Goal: Register for event/course

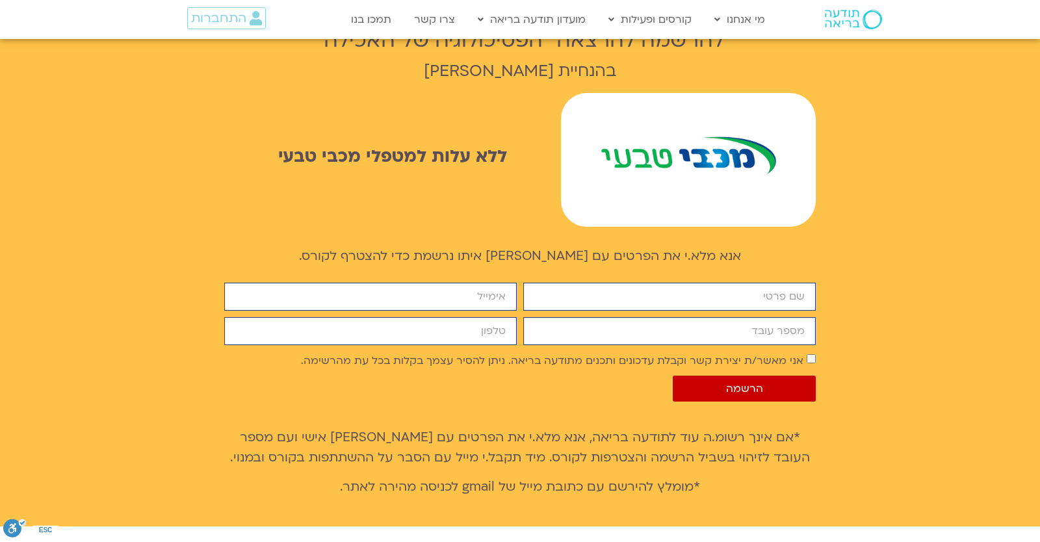
click at [635, 322] on input "מספר עובד" at bounding box center [669, 331] width 292 height 28
paste input "6904636"
type input "6904636"
click at [635, 317] on input "6904636" at bounding box center [669, 331] width 292 height 28
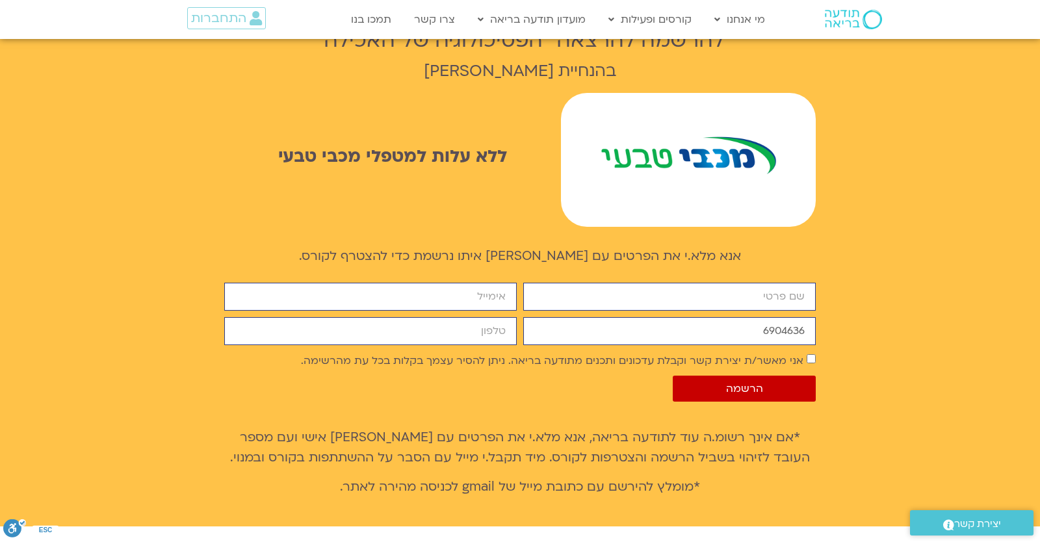
click at [635, 292] on div "firstname email מספר עובד 6904636 cellphone אישור דיוור אני מאשר/ת יצירת קשר וק…" at bounding box center [520, 345] width 598 height 125
click at [635, 283] on input "firstname" at bounding box center [669, 297] width 292 height 28
type input "יונתן"
click at [452, 283] on input "email" at bounding box center [370, 297] width 292 height 28
type input "[EMAIL_ADDRESS][DOMAIN_NAME]"
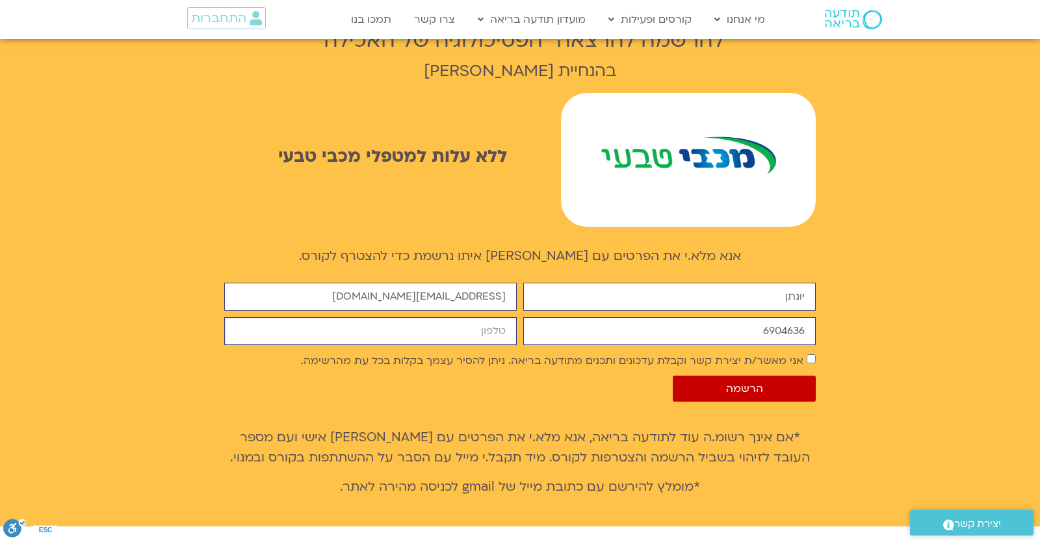
click at [451, 323] on input "cellphone" at bounding box center [370, 331] width 292 height 28
type input "0546099041"
click at [636, 352] on div "firstname יונתן email yonatanrf3@gmail.com מספר עובד 6904636 cellphone 05460990…" at bounding box center [520, 345] width 598 height 125
click at [637, 354] on label "אני מאשר/ת יצירת קשר וקבלת עדכונים ותכנים מתודעה בריאה. ניתן להסיר עצמך בקלות ב…" at bounding box center [552, 361] width 502 height 14
click at [730, 383] on span "הרשמה" at bounding box center [744, 389] width 37 height 12
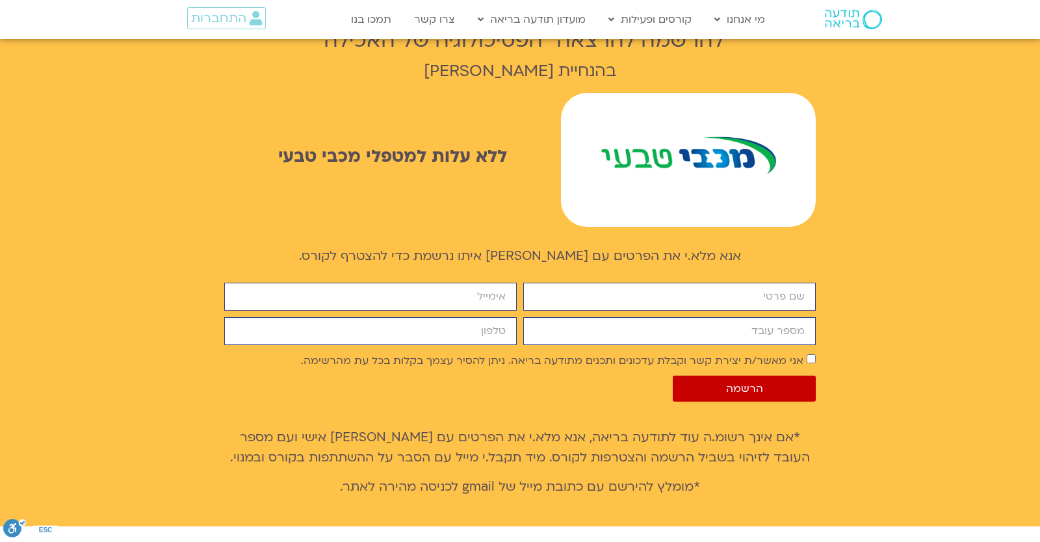
scroll to position [864, 0]
click at [201, 24] on span "התחברות" at bounding box center [218, 18] width 55 height 14
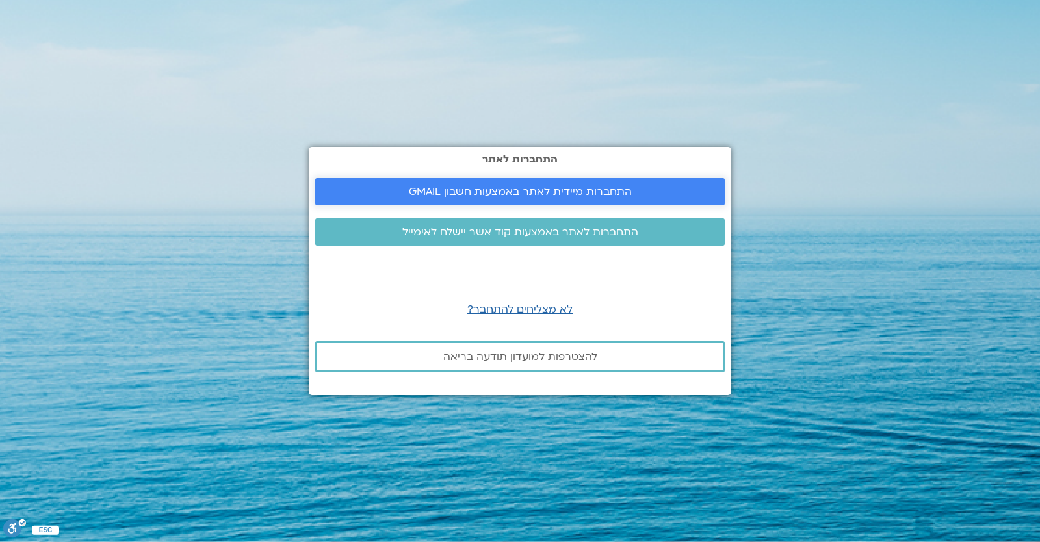
click at [349, 194] on span "התחברות מיידית לאתר באמצעות חשבון GMAIL" at bounding box center [520, 192] width 378 height 12
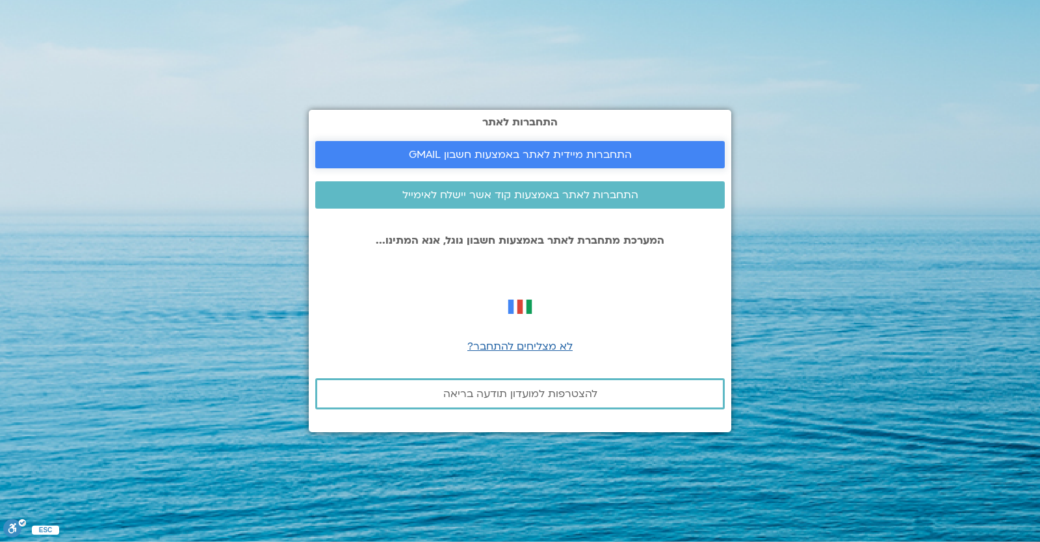
click at [456, 168] on div "התחברות לאתר התחברות מיידית לאתר באמצעות חשבון GMAIL התחברות לאתר באמצעות קוד א…" at bounding box center [520, 271] width 422 height 322
click at [456, 168] on link "התחברות מיידית לאתר באמצעות חשבון GMAIL" at bounding box center [519, 154] width 409 height 27
click at [469, 154] on span "התחברות מיידית לאתר באמצעות חשבון GMAIL" at bounding box center [520, 155] width 223 height 12
click at [506, 148] on link "התחברות מיידית לאתר באמצעות חשבון GMAIL" at bounding box center [519, 154] width 409 height 27
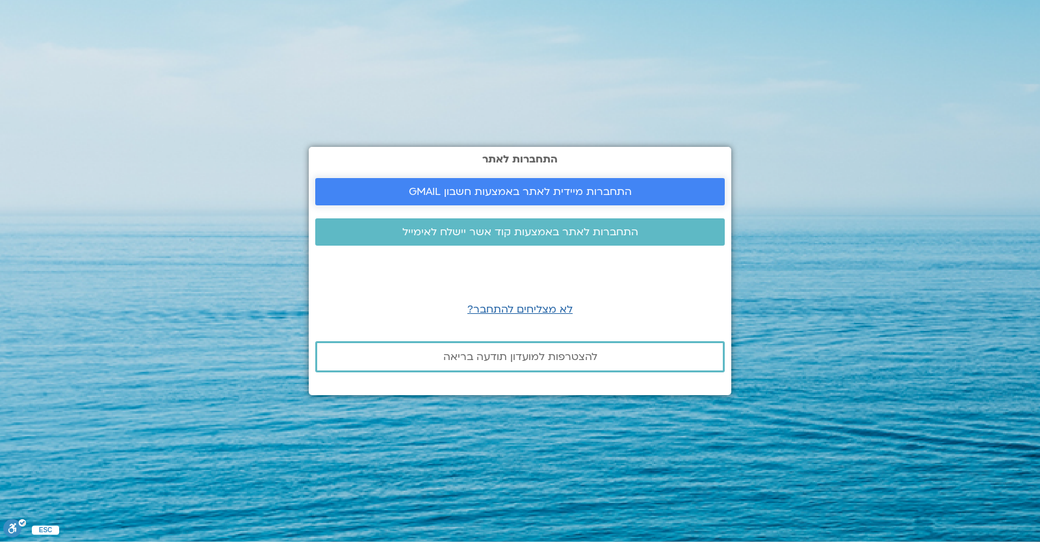
click at [417, 184] on link "התחברות מיידית לאתר באמצעות חשבון GMAIL" at bounding box center [519, 191] width 409 height 27
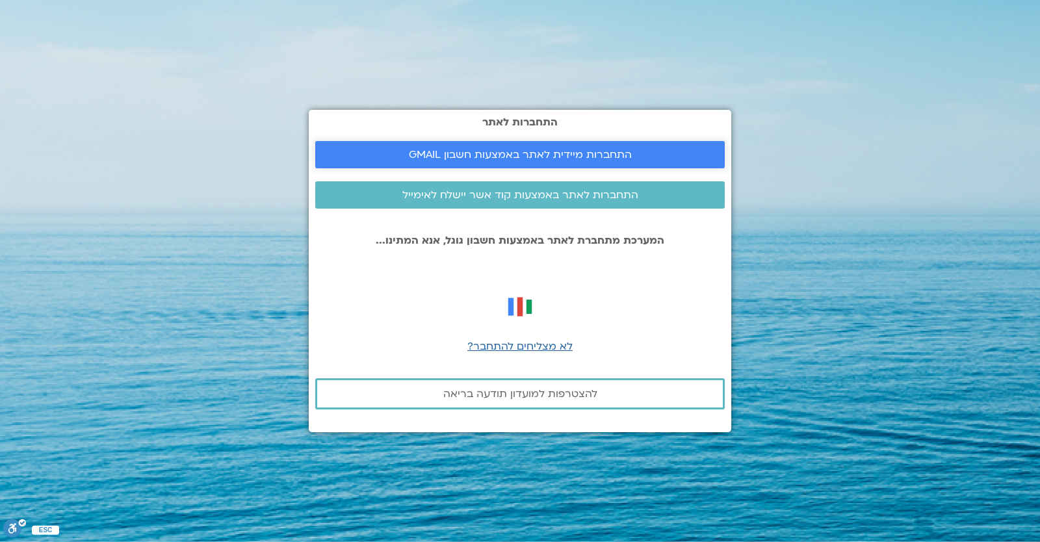
click at [407, 149] on span "התחברות מיידית לאתר באמצעות חשבון GMAIL" at bounding box center [520, 155] width 378 height 12
click at [523, 346] on span "לא מצליחים להתחבר?" at bounding box center [519, 346] width 105 height 14
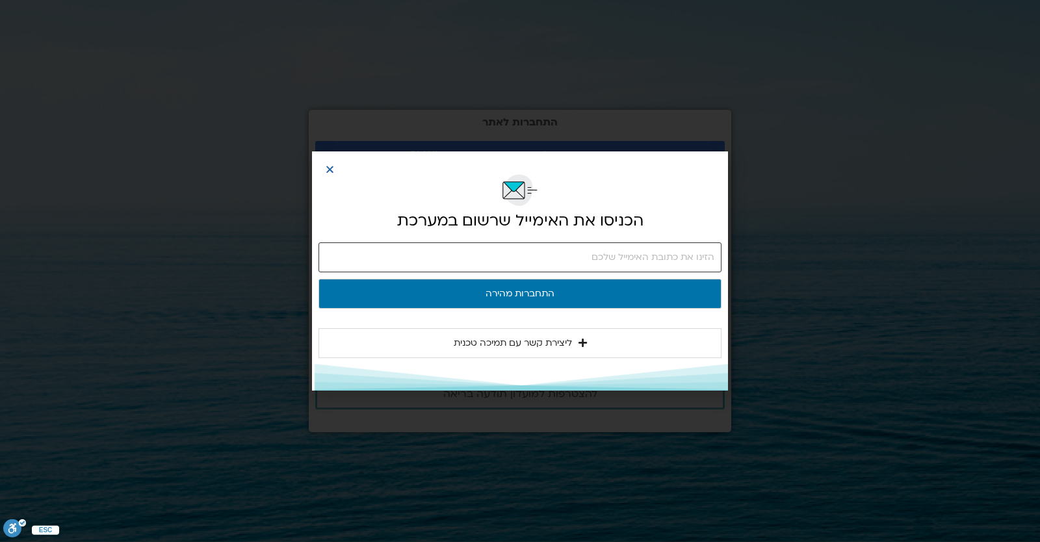
click at [530, 265] on input "email" at bounding box center [519, 257] width 403 height 30
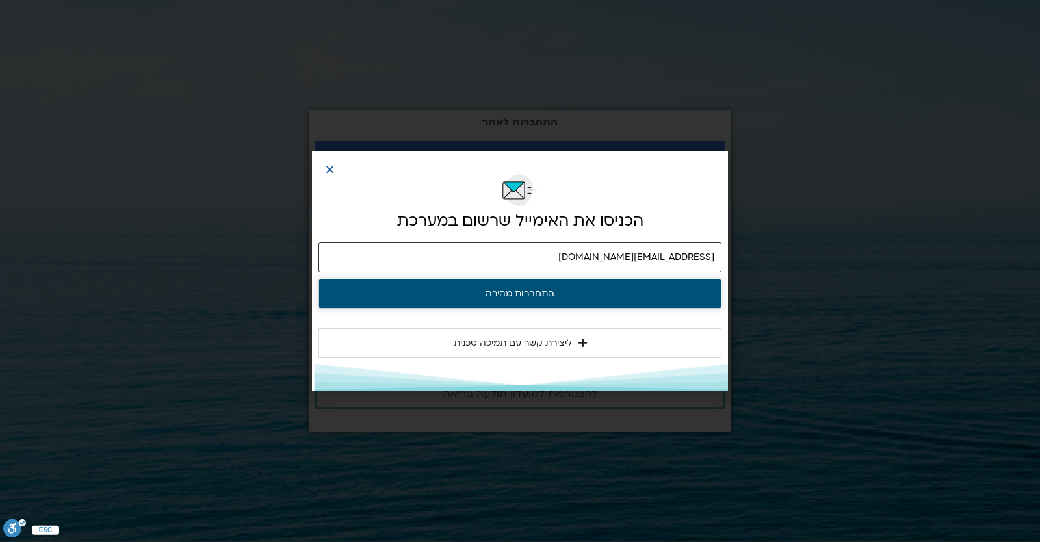
type input "yonatanrf3@gmail.com"
click at [527, 283] on button "התחברות מהירה" at bounding box center [519, 294] width 403 height 30
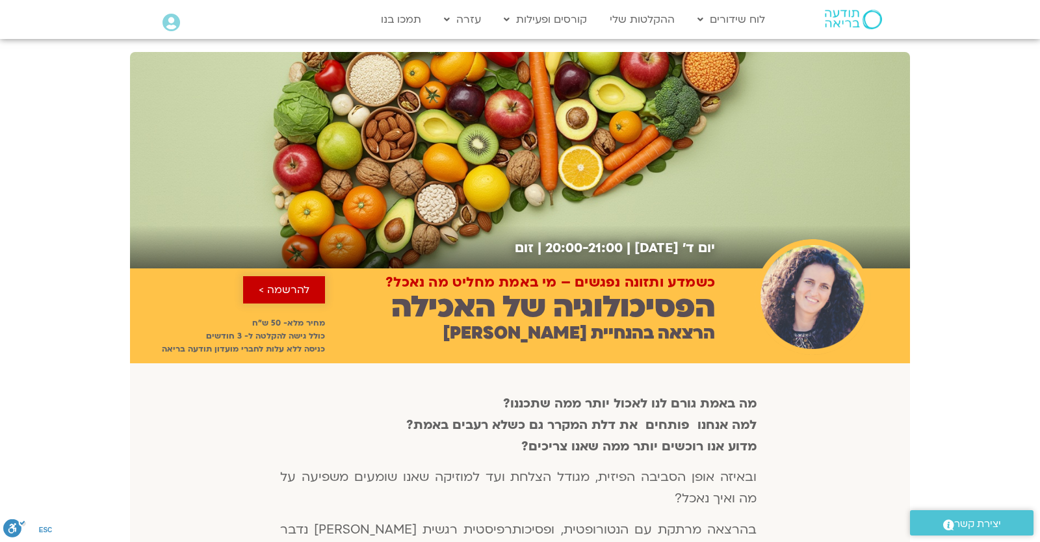
click at [302, 286] on span "להרשמה >" at bounding box center [284, 290] width 51 height 12
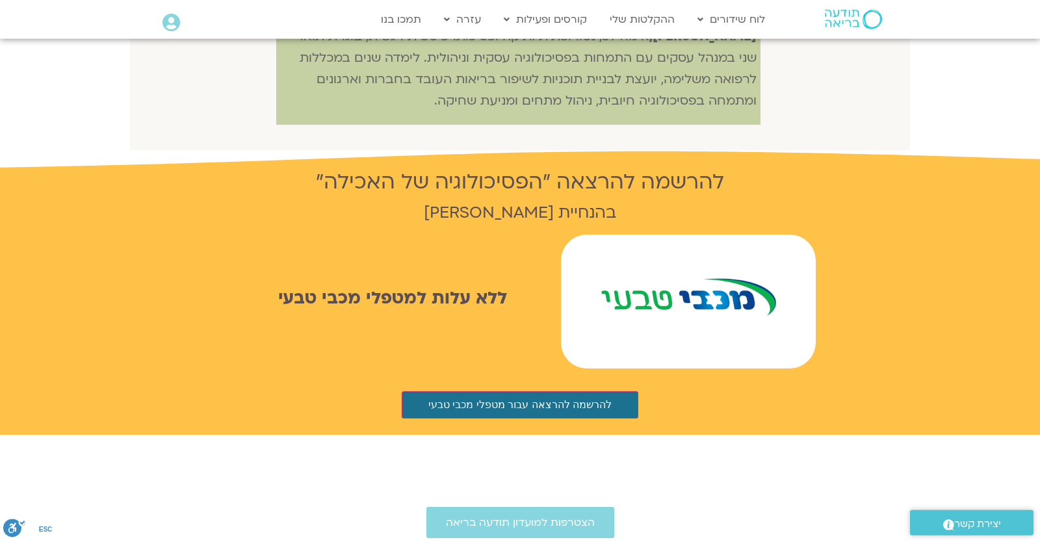
click at [161, 187] on div "להרשמה להרצאה "הפסיכולוגיה של האכילה" בהנחיית הילה אפללו ללא עלות למטפלי מכבי ט…" at bounding box center [520, 267] width 1040 height 233
click at [484, 391] on button "להרשמה להרצאה עבור מטפלי מכבי טבעי" at bounding box center [520, 404] width 237 height 27
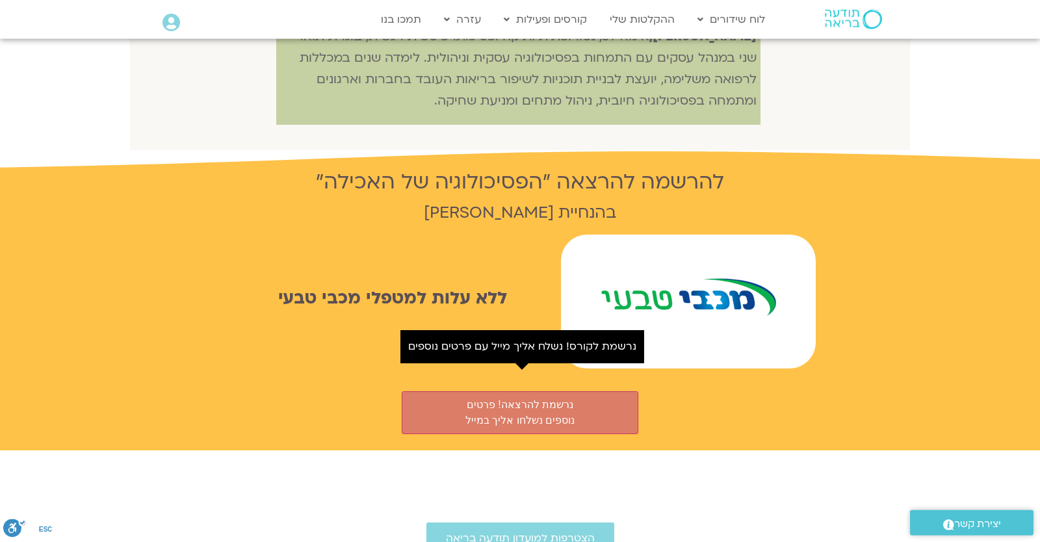
click at [397, 235] on div "ללא עלות למטפלי מכבי טבעי" at bounding box center [519, 302] width 591 height 134
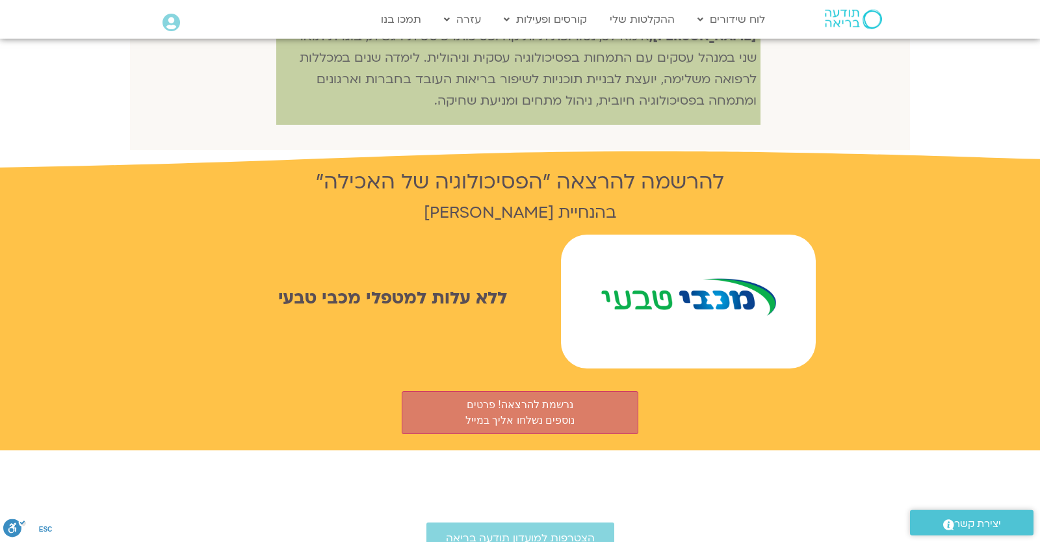
click at [164, 27] on icon at bounding box center [171, 23] width 18 height 18
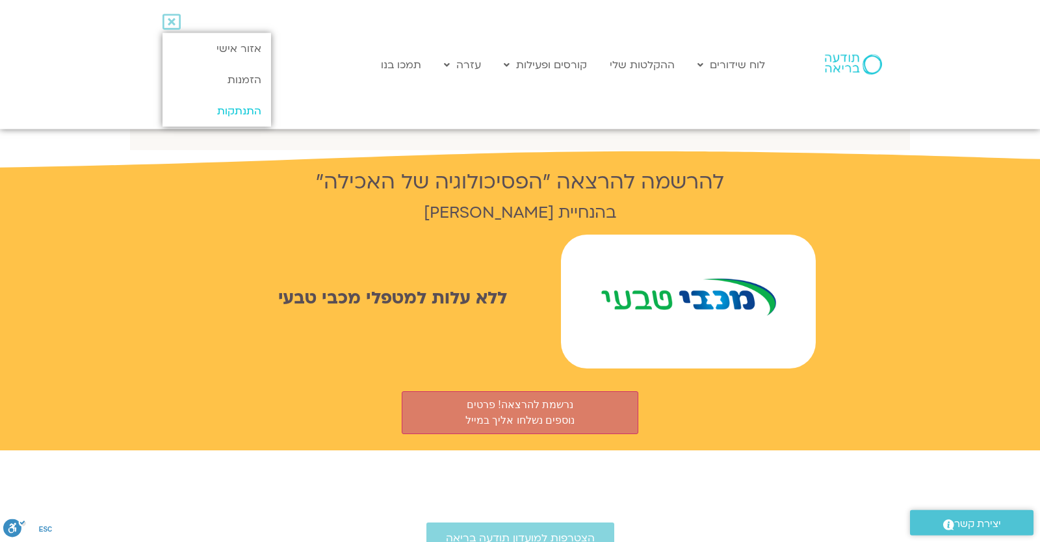
click at [216, 113] on link "התנתקות" at bounding box center [216, 111] width 109 height 31
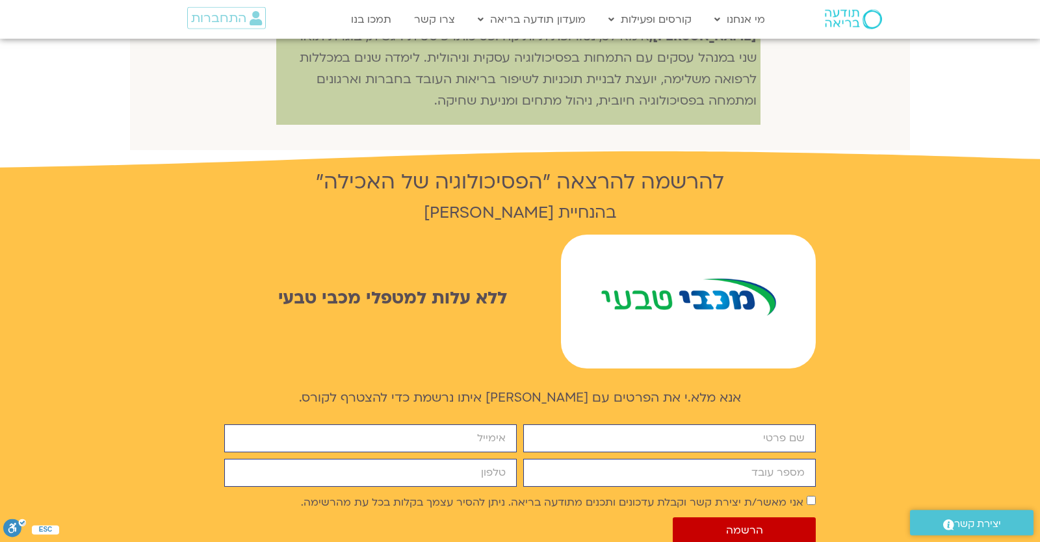
scroll to position [836, 0]
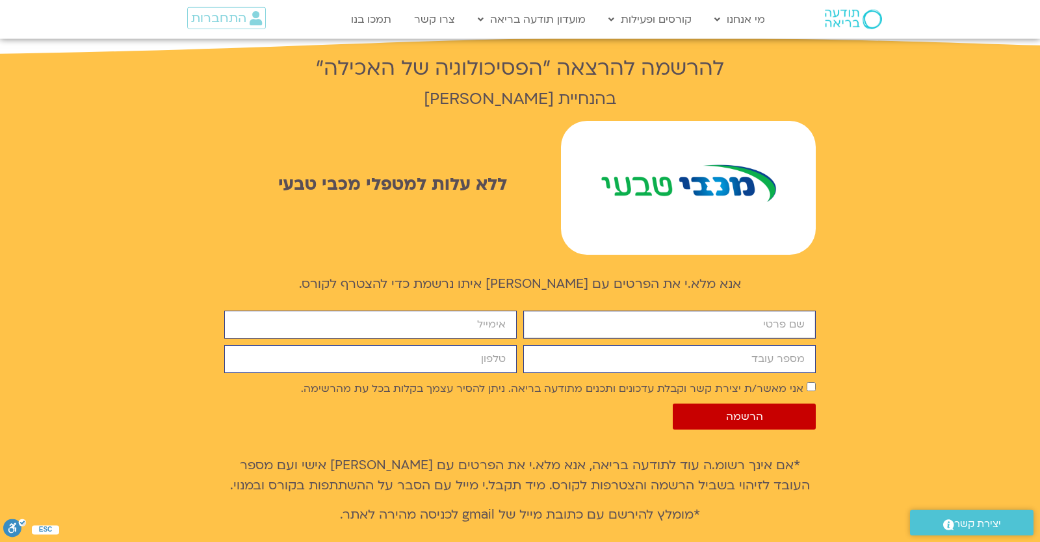
click at [587, 311] on input "firstname" at bounding box center [669, 325] width 292 height 28
click at [586, 311] on input "firstname" at bounding box center [669, 325] width 292 height 28
type input "check"
click at [589, 346] on input "מספר עובד" at bounding box center [669, 359] width 292 height 28
click at [564, 311] on input "check" at bounding box center [669, 325] width 292 height 28
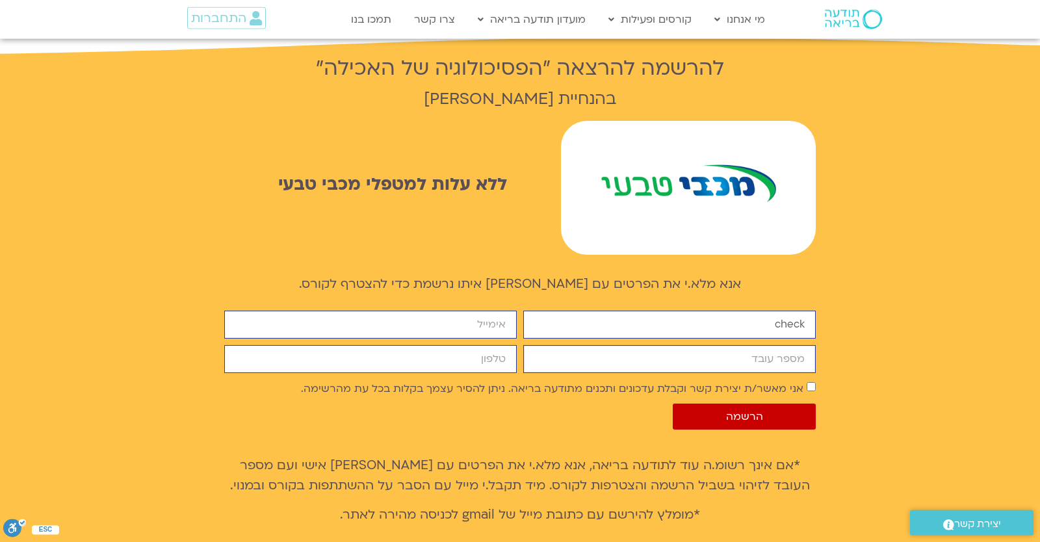
click at [567, 345] on input "מספר עובד" at bounding box center [669, 359] width 292 height 28
paste input "6904636"
type input "6904636"
click at [458, 311] on input "email" at bounding box center [370, 325] width 292 height 28
type input "[EMAIL_ADDRESS][DOMAIN_NAME]"
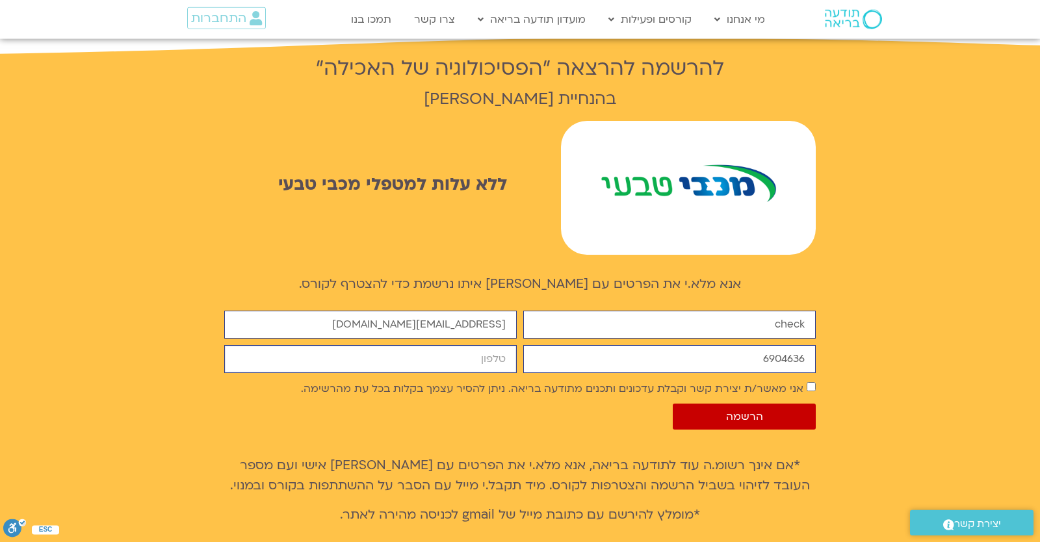
click at [479, 345] on input "cellphone" at bounding box center [370, 359] width 292 height 28
type input "0546099041"
click at [538, 274] on p "אנא מלא.י את הפרטים עם [PERSON_NAME] איתו נרשמת כדי להצטרף לקורס." at bounding box center [519, 284] width 591 height 20
click at [803, 381] on label "אני מאשר/ת יצירת קשר וקבלת עדכונים ותכנים מתודעה בריאה. ניתן להסיר עצמך בקלות ב…" at bounding box center [552, 388] width 502 height 14
drag, startPoint x: 422, startPoint y: 300, endPoint x: 444, endPoint y: 296, distance: 21.9
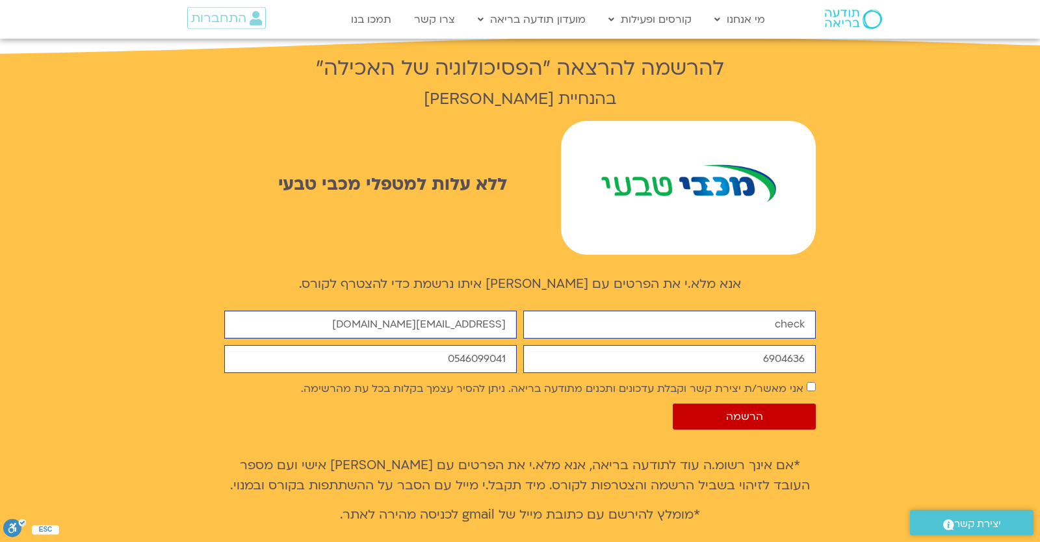
click at [444, 311] on input "yonatansagi@gmail.com" at bounding box center [370, 325] width 292 height 28
type input "yonatanrf3@gmail.com"
click at [710, 409] on button "הרשמה" at bounding box center [744, 417] width 143 height 26
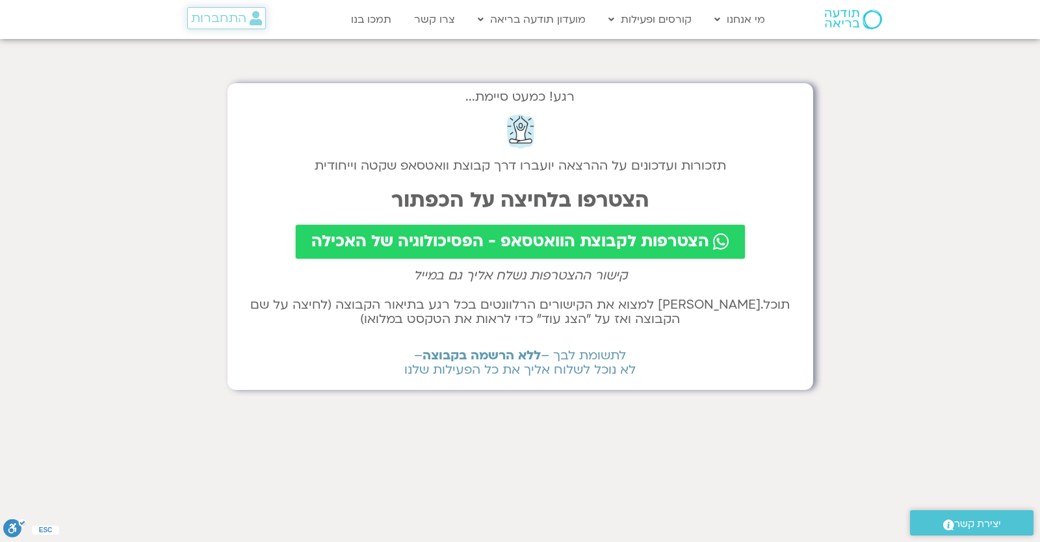
click at [219, 25] on span "התחברות" at bounding box center [218, 18] width 55 height 14
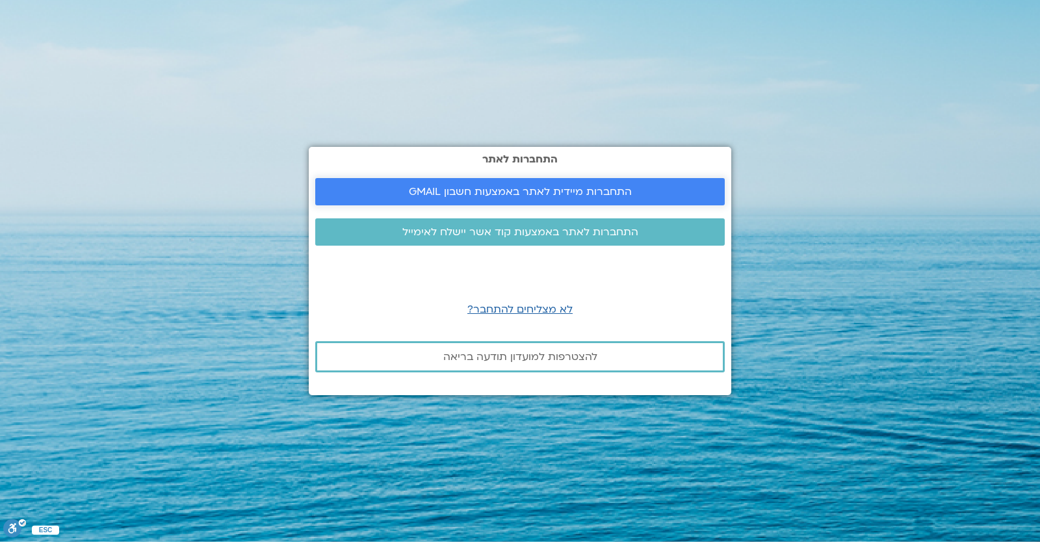
click at [471, 181] on link "התחברות מיידית לאתר באמצעות חשבון GMAIL" at bounding box center [519, 191] width 409 height 27
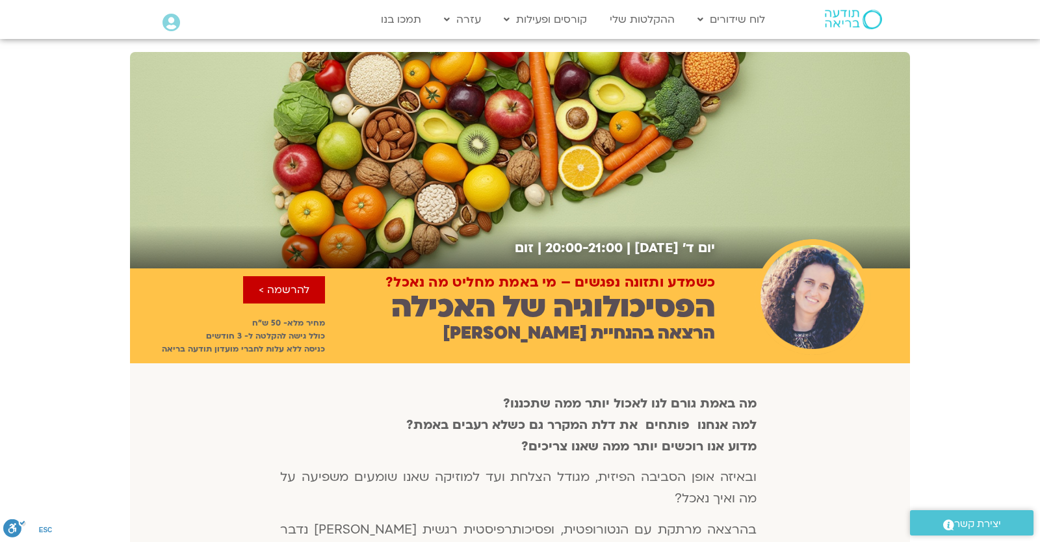
scroll to position [722, 0]
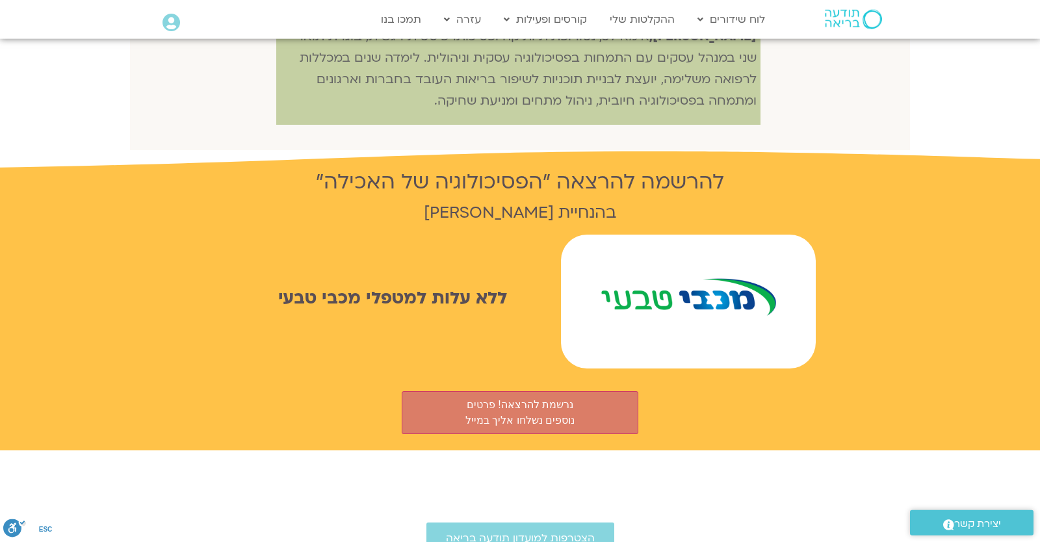
click at [179, 19] on icon at bounding box center [171, 23] width 18 height 18
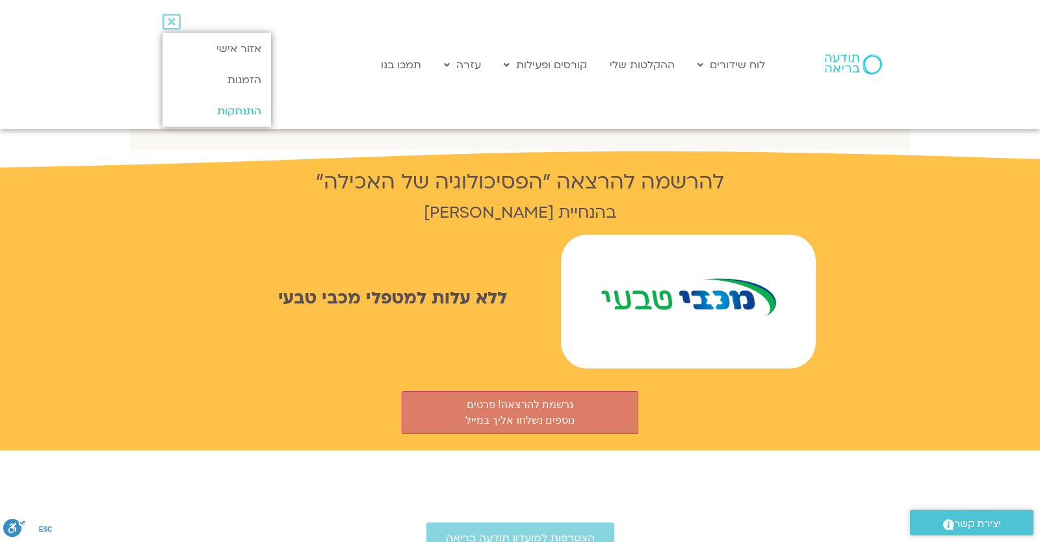
click at [226, 116] on link "התנתקות" at bounding box center [216, 111] width 109 height 31
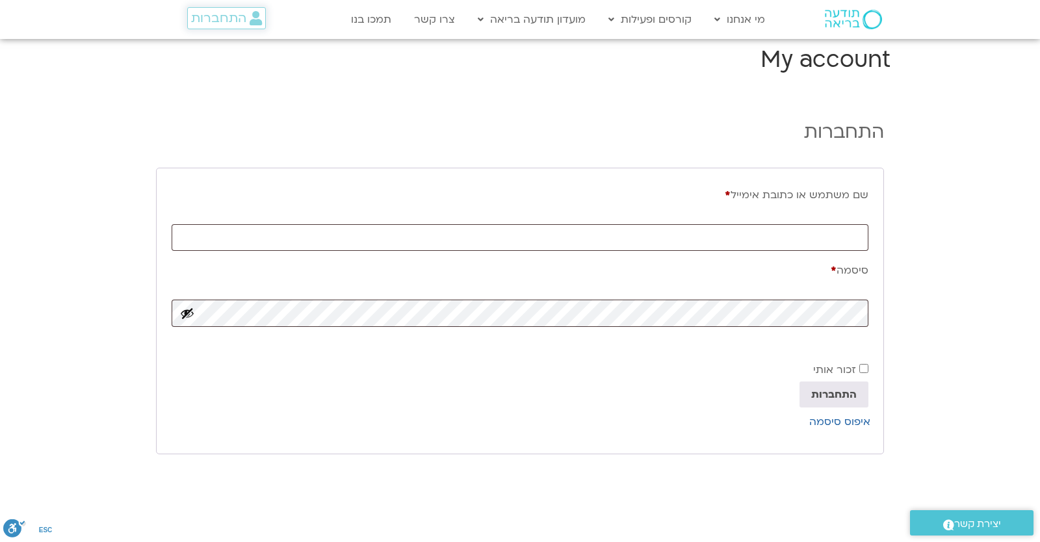
click at [217, 21] on span "התחברות" at bounding box center [218, 18] width 55 height 14
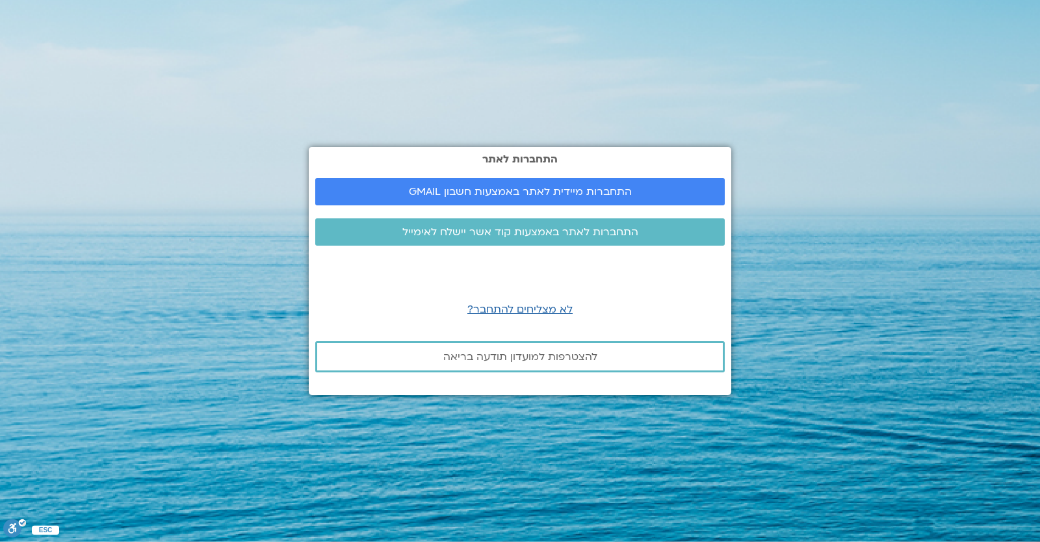
click at [356, 174] on div "התחברות לאתר התחברות מיידית לאתר באמצעות חשבון GMAIL התחברות לאתר באמצעות קוד א…" at bounding box center [520, 271] width 422 height 248
click at [355, 183] on link "התחברות מיידית לאתר באמצעות חשבון GMAIL" at bounding box center [519, 191] width 409 height 27
